Goal: Task Accomplishment & Management: Manage account settings

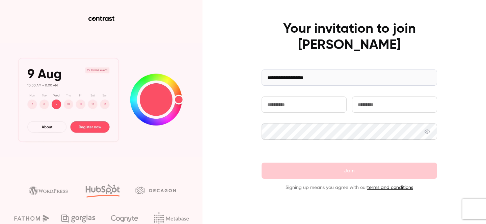
click at [278, 107] on input "text" at bounding box center [303, 104] width 85 height 16
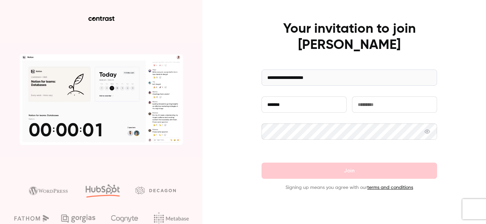
type input "*******"
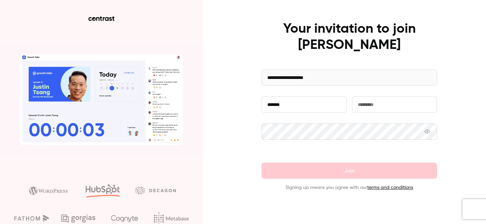
click at [375, 106] on input "text" at bounding box center [394, 104] width 85 height 16
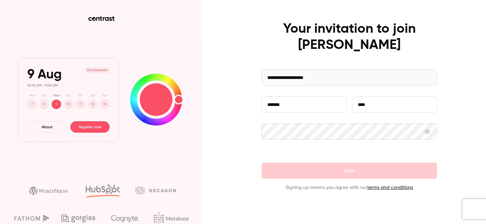
type input "****"
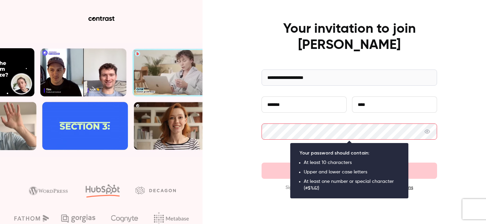
click at [234, 160] on div "**********" at bounding box center [243, 112] width 486 height 224
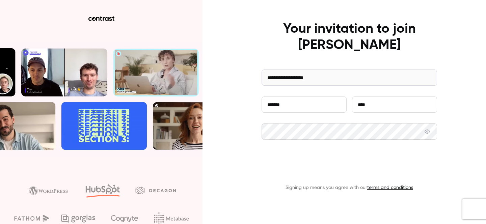
click at [367, 171] on button "Join" at bounding box center [348, 171] width 175 height 16
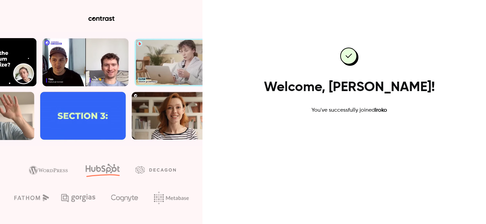
click at [353, 138] on link "Go to dashboard" at bounding box center [348, 136] width 57 height 16
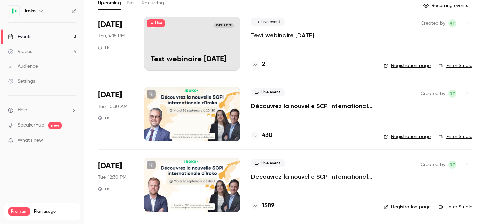
scroll to position [41, 0]
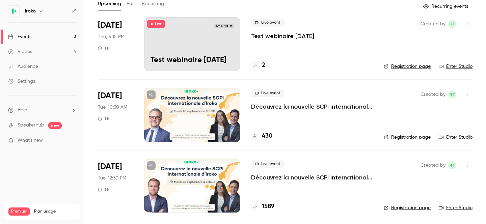
click at [268, 137] on h4 "430" at bounding box center [267, 136] width 10 height 9
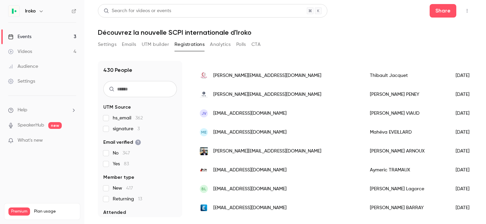
scroll to position [512, 0]
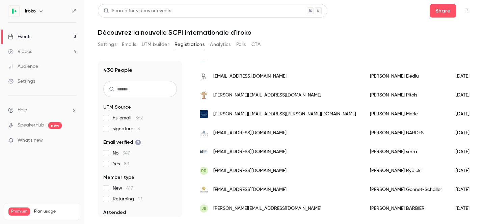
click at [32, 13] on h6 "Iroko" at bounding box center [30, 11] width 11 height 7
click at [44, 13] on button "button" at bounding box center [41, 11] width 8 height 8
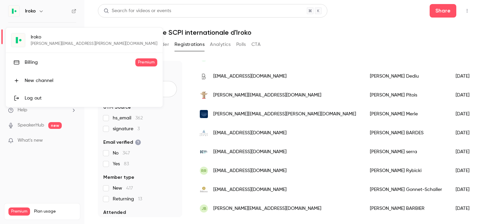
click at [88, 23] on div at bounding box center [243, 112] width 486 height 224
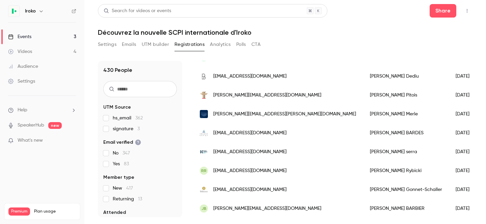
click at [36, 16] on div "Iroko" at bounding box center [42, 10] width 68 height 11
click at [33, 11] on h6 "Iroko" at bounding box center [30, 11] width 11 height 7
click at [39, 11] on icon "button" at bounding box center [40, 10] width 5 height 5
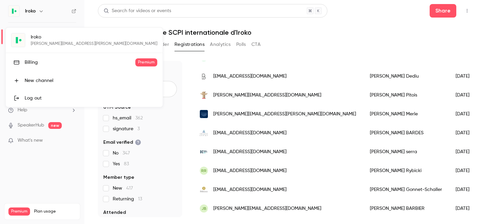
click at [39, 11] on div at bounding box center [243, 112] width 486 height 224
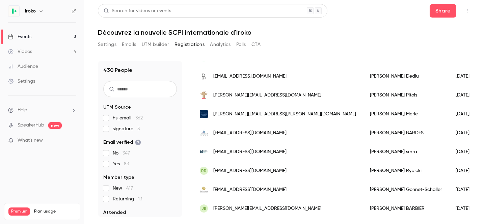
click at [37, 81] on link "Settings" at bounding box center [42, 81] width 84 height 15
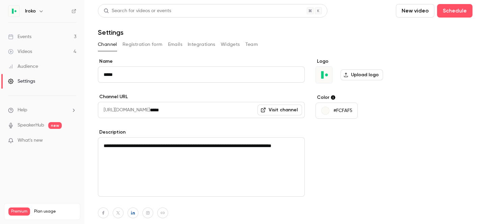
click at [139, 43] on button "Registration form" at bounding box center [142, 44] width 40 height 11
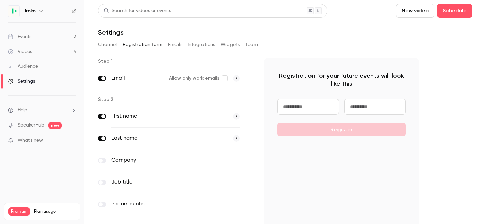
click at [180, 43] on button "Emails" at bounding box center [175, 44] width 14 height 11
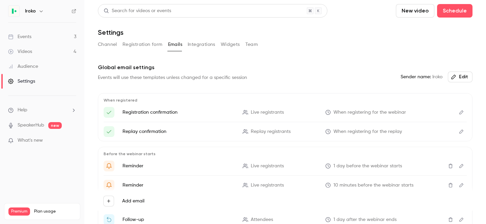
click at [153, 45] on button "Registration form" at bounding box center [142, 44] width 40 height 11
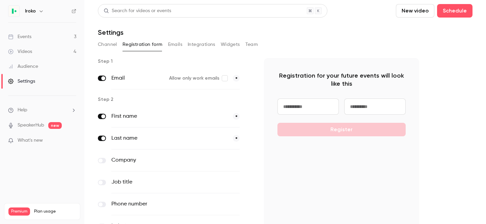
click at [302, 111] on input at bounding box center [307, 106] width 61 height 16
type input "*******"
click at [360, 108] on input at bounding box center [374, 106] width 61 height 16
type input "*******"
click at [363, 130] on div "******* ******* Register" at bounding box center [341, 117] width 128 height 38
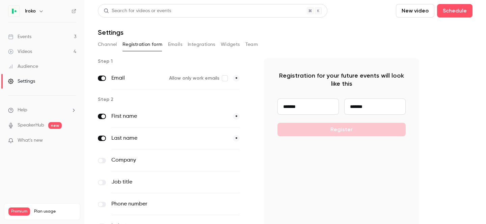
click at [354, 131] on div "******* ******* Register" at bounding box center [341, 117] width 128 height 38
click at [173, 35] on div "Settings" at bounding box center [285, 32] width 374 height 8
click at [173, 46] on button "Emails" at bounding box center [175, 44] width 14 height 11
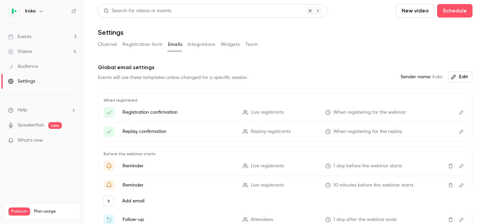
click at [197, 46] on button "Integrations" at bounding box center [201, 44] width 28 height 11
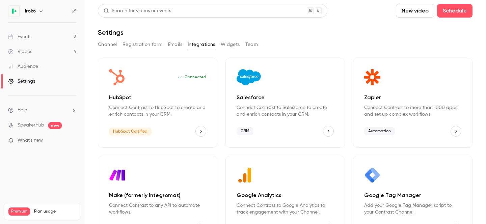
click at [224, 45] on button "Widgets" at bounding box center [230, 44] width 19 height 11
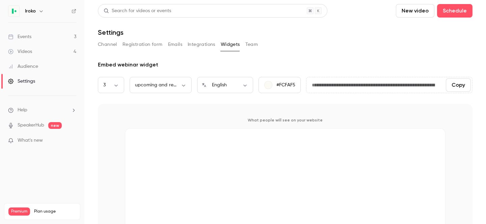
click at [252, 44] on button "Team" at bounding box center [251, 44] width 13 height 11
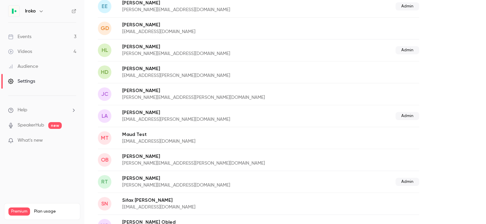
scroll to position [187, 0]
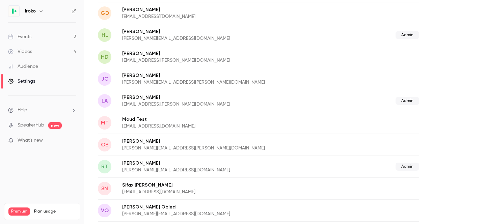
click at [39, 55] on link "Videos 4" at bounding box center [42, 51] width 84 height 15
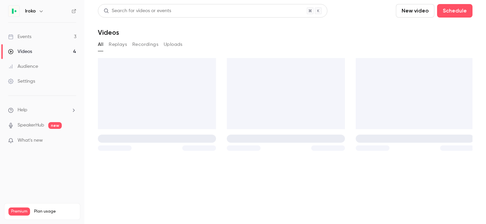
click at [37, 40] on link "Events 3" at bounding box center [42, 36] width 84 height 15
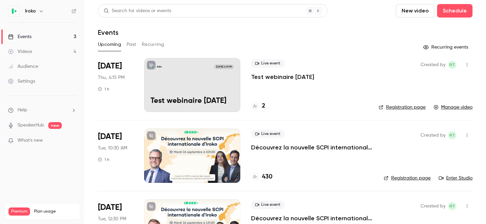
click at [37, 15] on div "Iroko" at bounding box center [42, 10] width 68 height 11
click at [41, 11] on icon "button" at bounding box center [40, 10] width 5 height 5
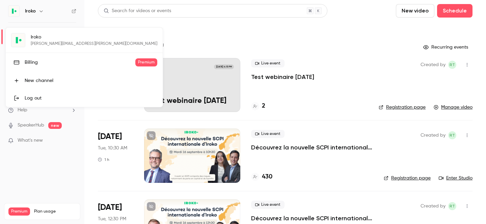
click at [162, 25] on div at bounding box center [243, 112] width 486 height 224
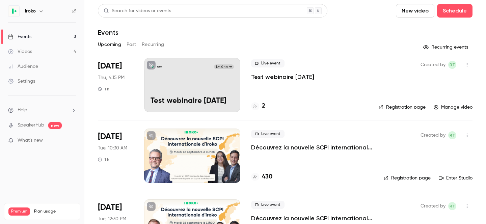
click at [26, 81] on div "Settings" at bounding box center [21, 81] width 27 height 7
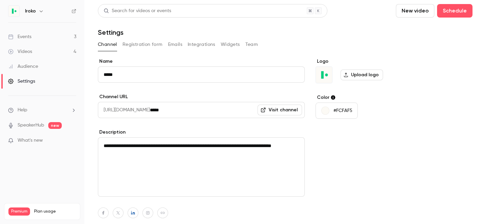
click at [131, 45] on button "Registration form" at bounding box center [142, 44] width 40 height 11
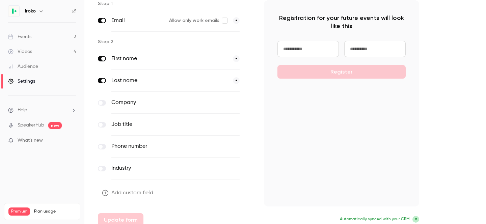
scroll to position [64, 0]
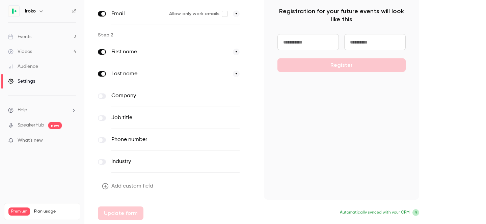
click at [290, 40] on input at bounding box center [307, 42] width 61 height 16
type input "*******"
click at [379, 40] on input at bounding box center [374, 42] width 61 height 16
type input "*******"
click at [319, 66] on div "******* ******* Register" at bounding box center [341, 53] width 128 height 38
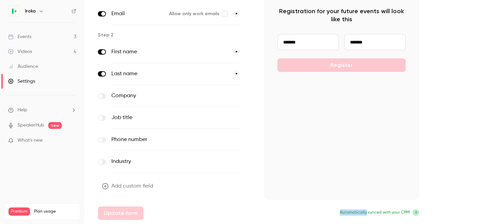
click at [319, 66] on div "******* ******* Register" at bounding box center [341, 53] width 128 height 38
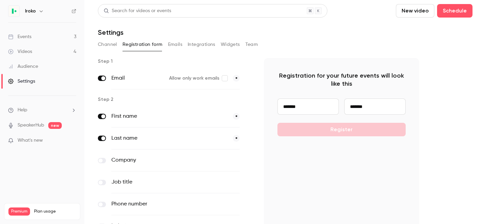
click at [303, 141] on div "Registration for your future events will look like this ******* ******* Register" at bounding box center [341, 161] width 155 height 206
click at [353, 131] on div "******* ******* Register" at bounding box center [341, 117] width 128 height 38
click at [250, 45] on button "Team" at bounding box center [251, 44] width 13 height 11
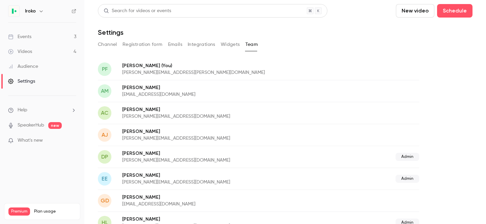
click at [43, 11] on icon "button" at bounding box center [40, 10] width 5 height 5
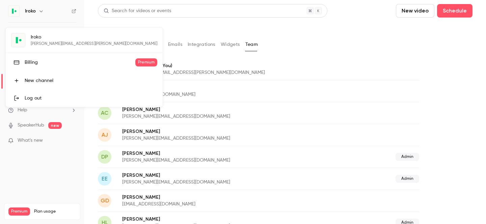
click at [153, 68] on div at bounding box center [243, 112] width 486 height 224
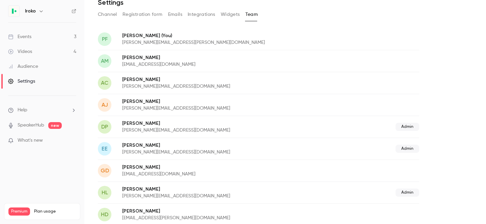
scroll to position [16, 0]
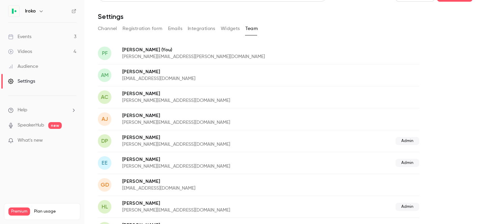
click at [232, 49] on p "Perrine Feix (You)" at bounding box center [232, 49] width 220 height 7
click at [38, 9] on icon "button" at bounding box center [40, 10] width 5 height 5
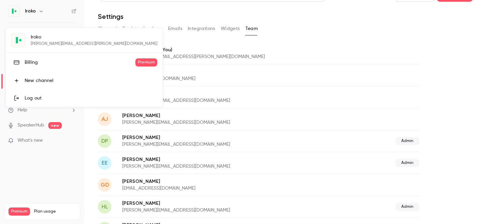
click at [33, 41] on div "Iroko perrine.feix@iroko.eu Billing Premium New channel Log out" at bounding box center [84, 67] width 157 height 79
click at [13, 41] on div "Iroko perrine.feix@iroko.eu Billing Premium New channel Log out" at bounding box center [84, 67] width 157 height 79
click at [29, 37] on div "Iroko perrine.feix@iroko.eu Billing Premium New channel Log out" at bounding box center [84, 67] width 157 height 79
click at [259, 44] on div at bounding box center [243, 112] width 486 height 224
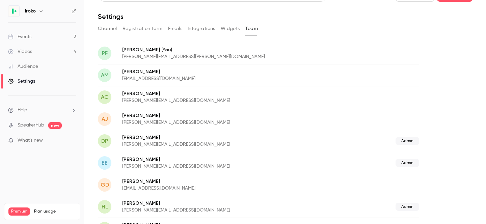
scroll to position [0, 0]
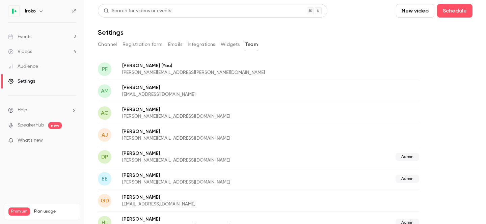
click at [50, 215] on div "Videos 5 / 150 Monthly registrants 2008 / 750" at bounding box center [41, 227] width 67 height 24
click at [31, 116] on ul "Help SpeakerHub new What's new" at bounding box center [42, 126] width 84 height 60
click at [31, 112] on li "Help" at bounding box center [42, 110] width 68 height 7
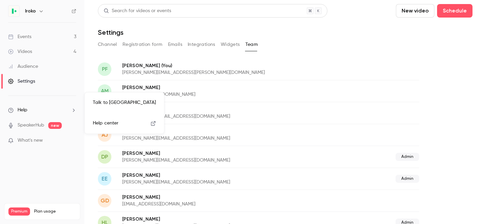
click at [45, 112] on div at bounding box center [243, 112] width 486 height 224
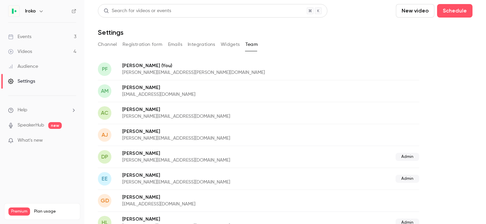
click at [30, 140] on span "What's new" at bounding box center [30, 140] width 25 height 7
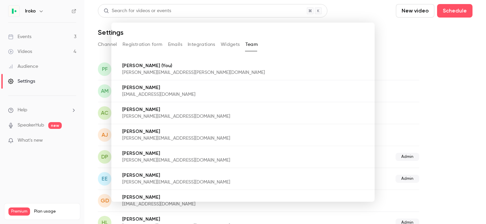
click at [437, 75] on div at bounding box center [243, 112] width 486 height 224
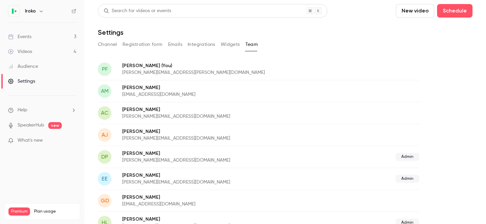
click at [46, 31] on link "Events 3" at bounding box center [42, 36] width 84 height 15
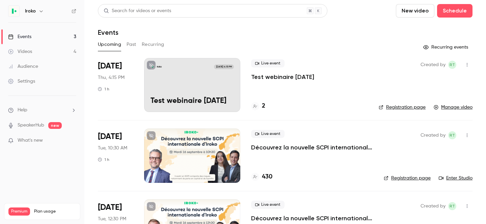
click at [45, 40] on link "Events 3" at bounding box center [42, 36] width 84 height 15
